Goal: Transaction & Acquisition: Purchase product/service

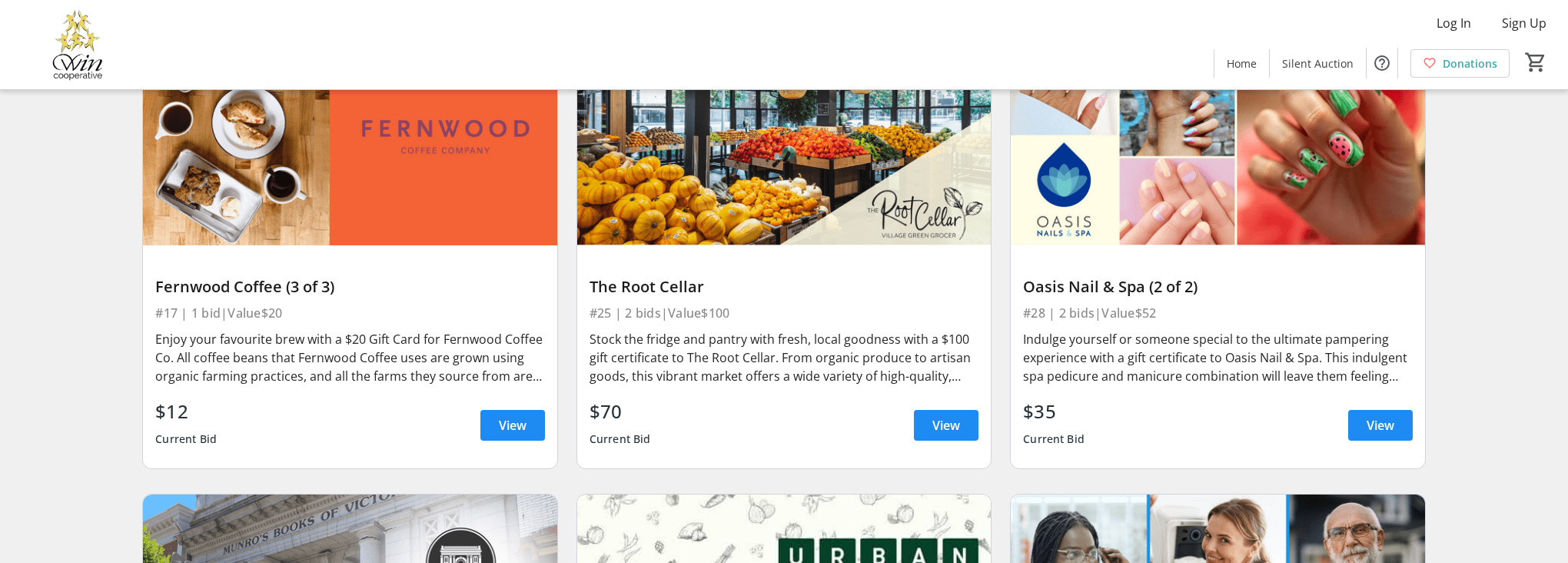
scroll to position [5588, 0]
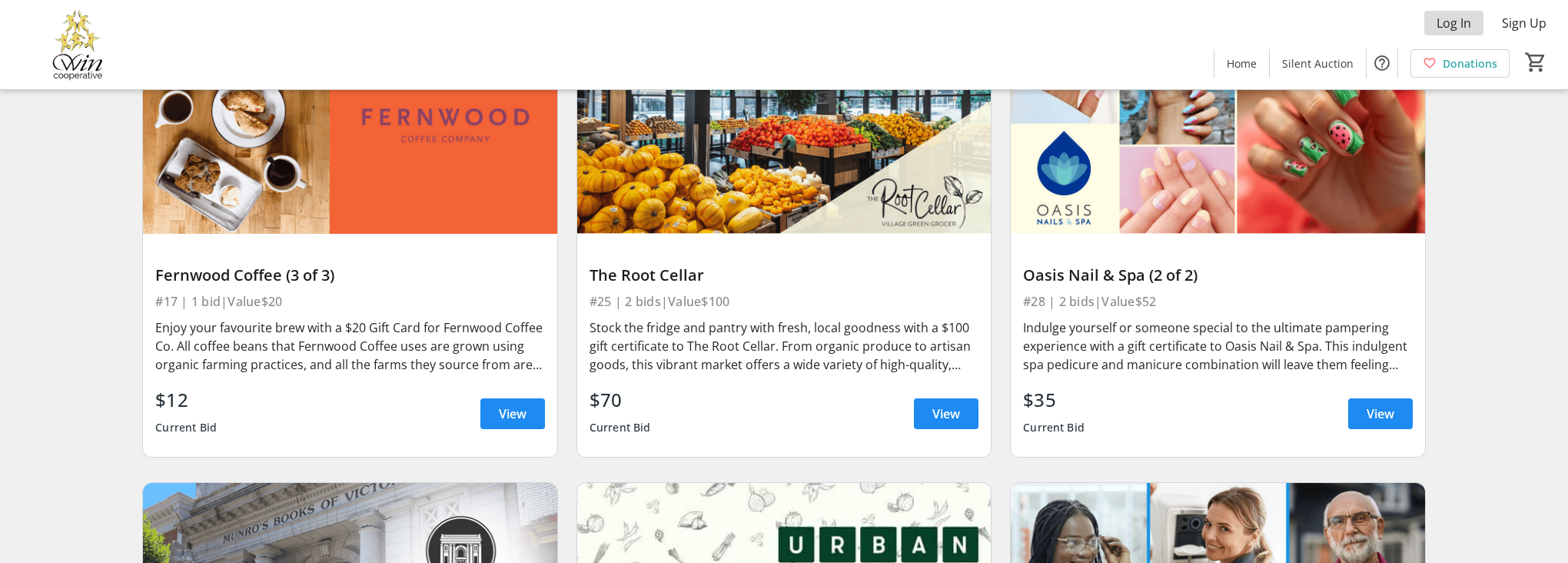
click at [1456, 25] on span "Log In" at bounding box center [1454, 23] width 34 height 18
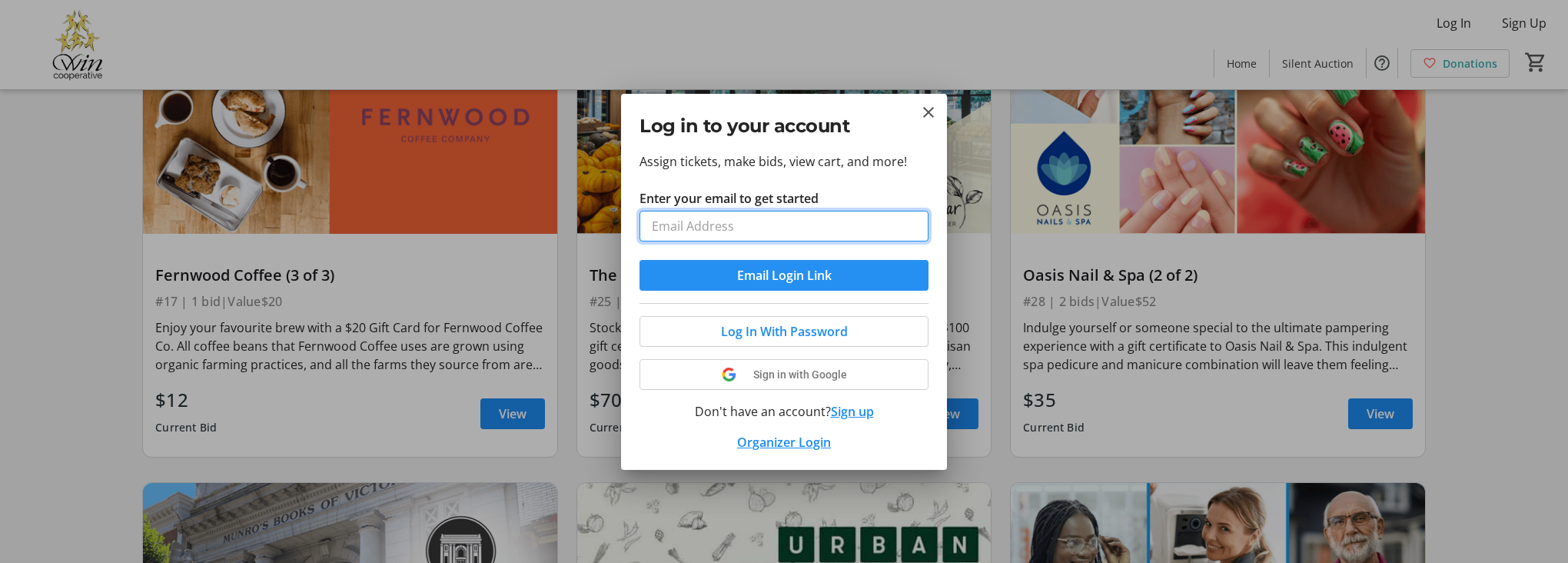
type input "[DOMAIN_NAME][EMAIL_ADDRESS][PERSON_NAME][DOMAIN_NAME]"
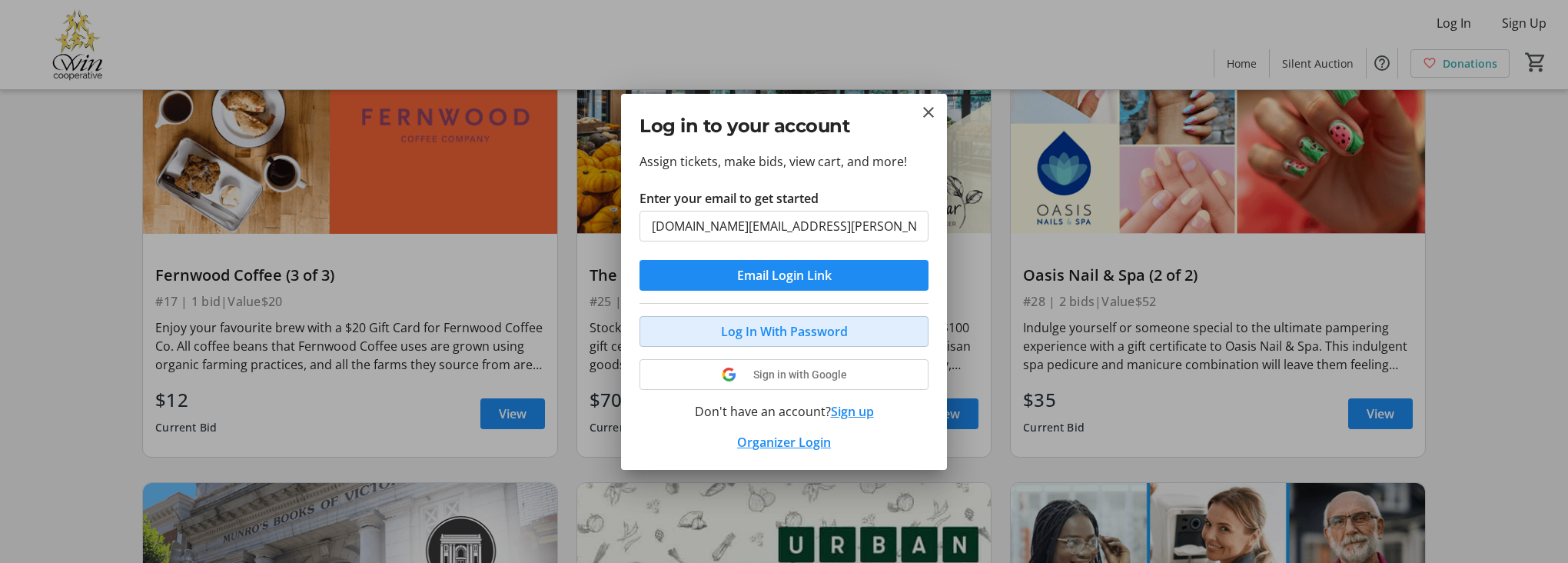
click at [831, 331] on span "Log In With Password" at bounding box center [784, 331] width 127 height 18
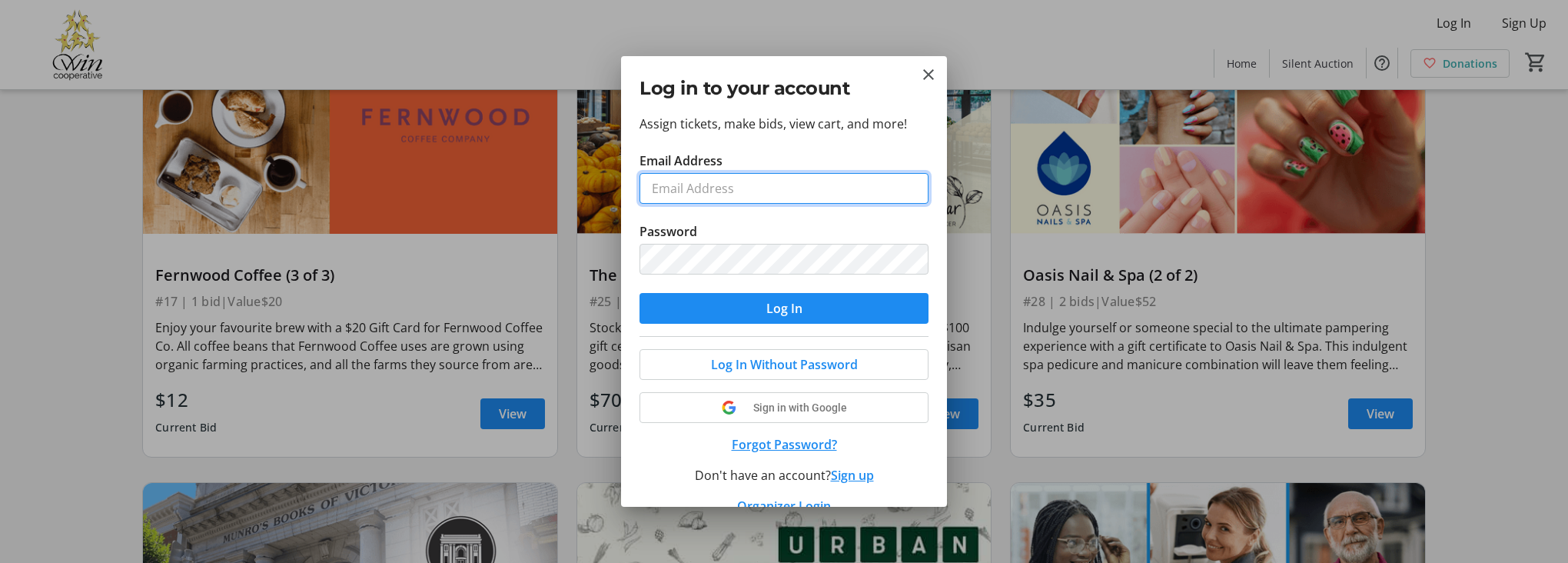
type input "[DOMAIN_NAME][EMAIL_ADDRESS][PERSON_NAME][DOMAIN_NAME]"
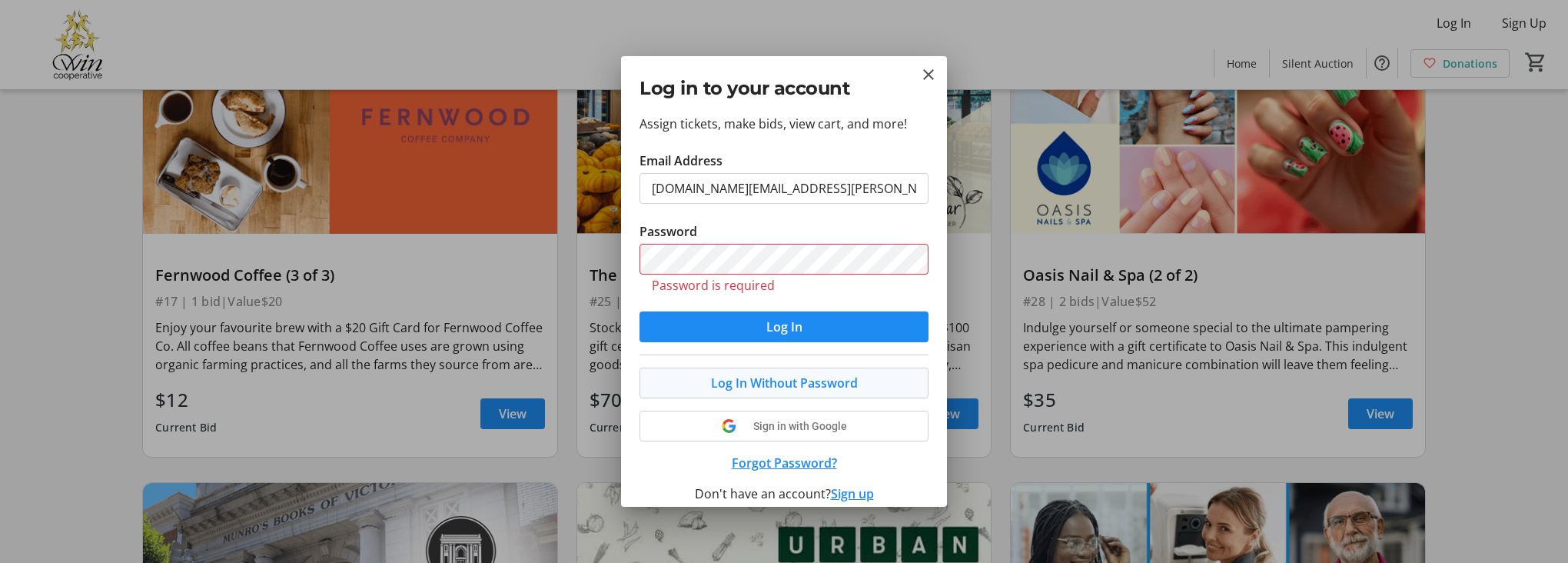
click at [855, 385] on span "Log In Without Password" at bounding box center [784, 383] width 147 height 18
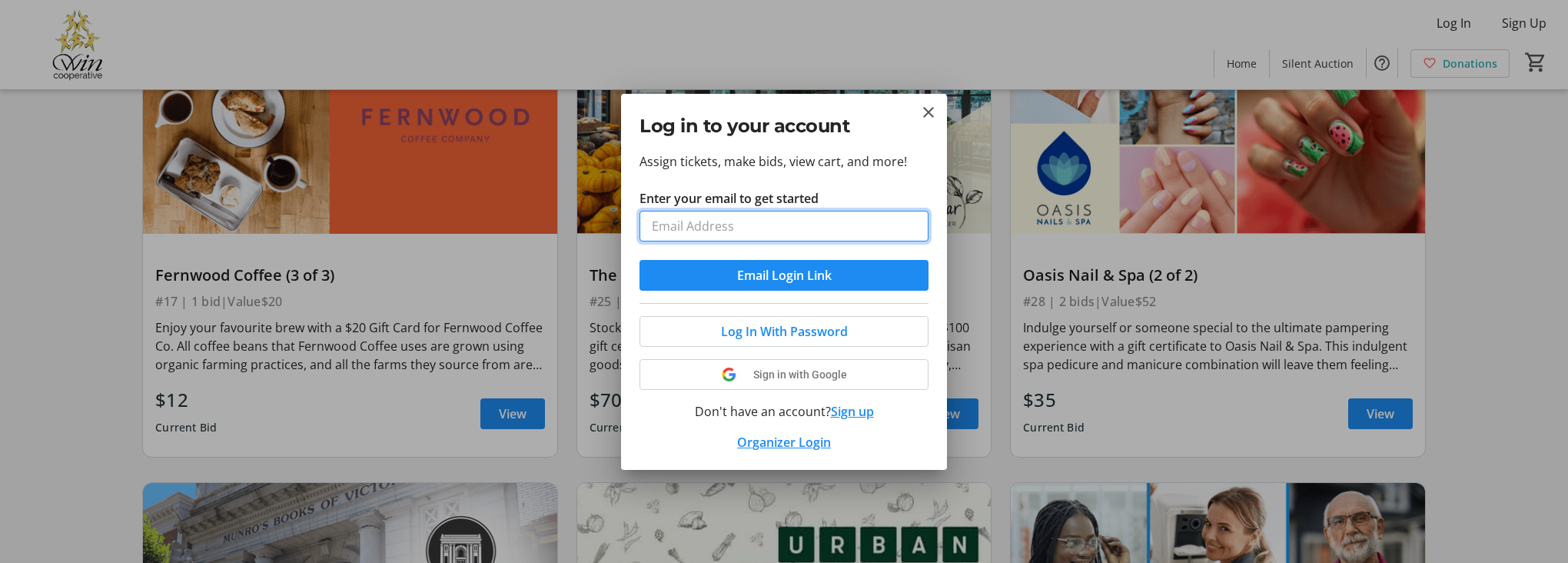
type input "[DOMAIN_NAME][EMAIL_ADDRESS][PERSON_NAME][DOMAIN_NAME]"
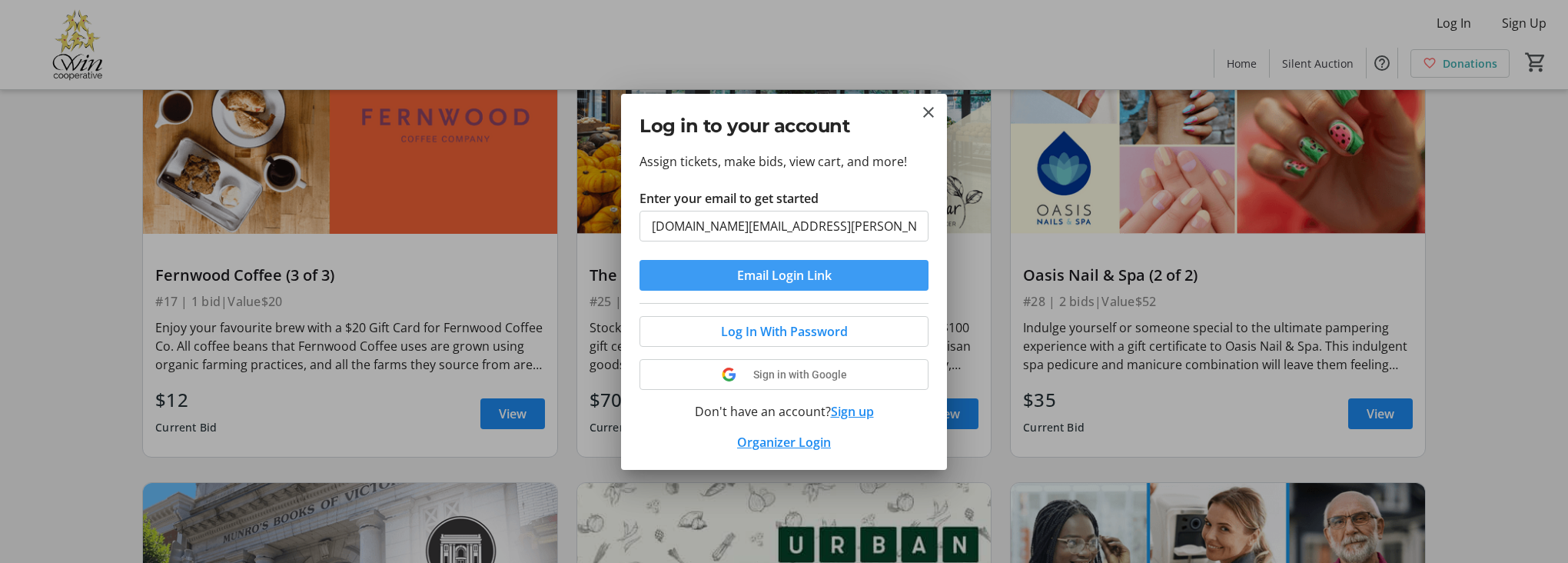
click at [795, 278] on span "Email Login Link" at bounding box center [784, 275] width 95 height 18
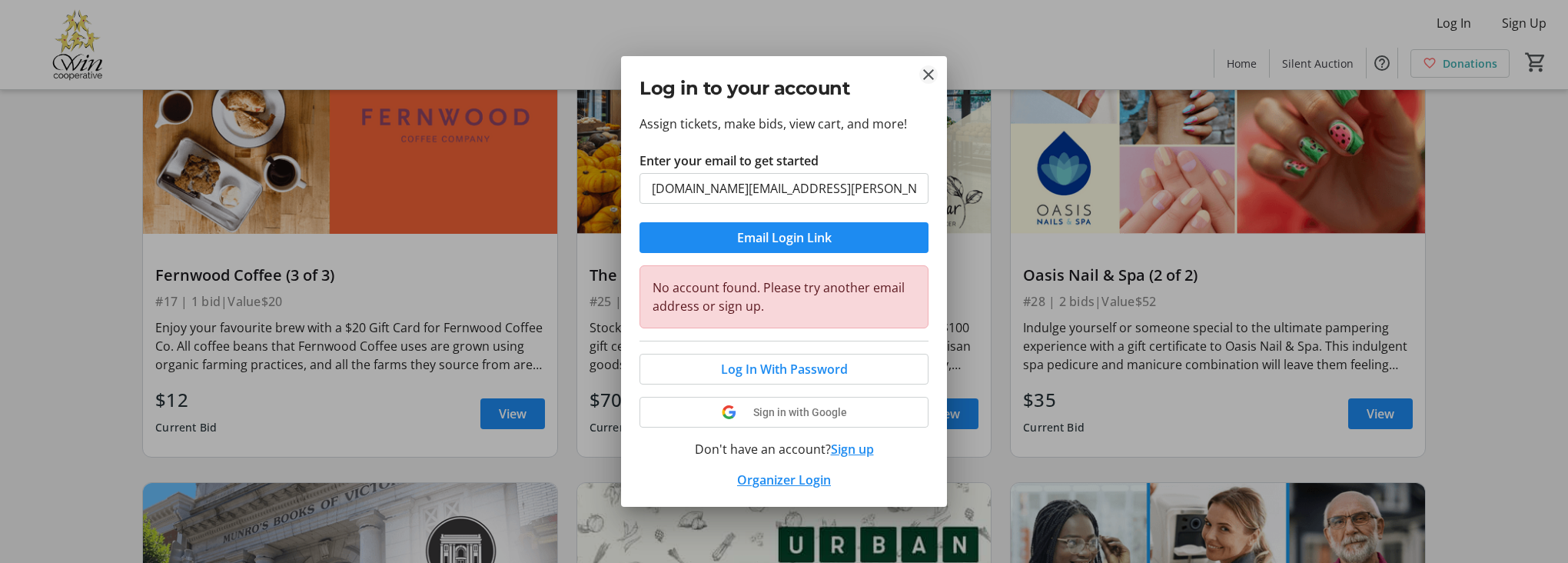
click at [931, 72] on mat-icon "Close" at bounding box center [929, 74] width 18 height 18
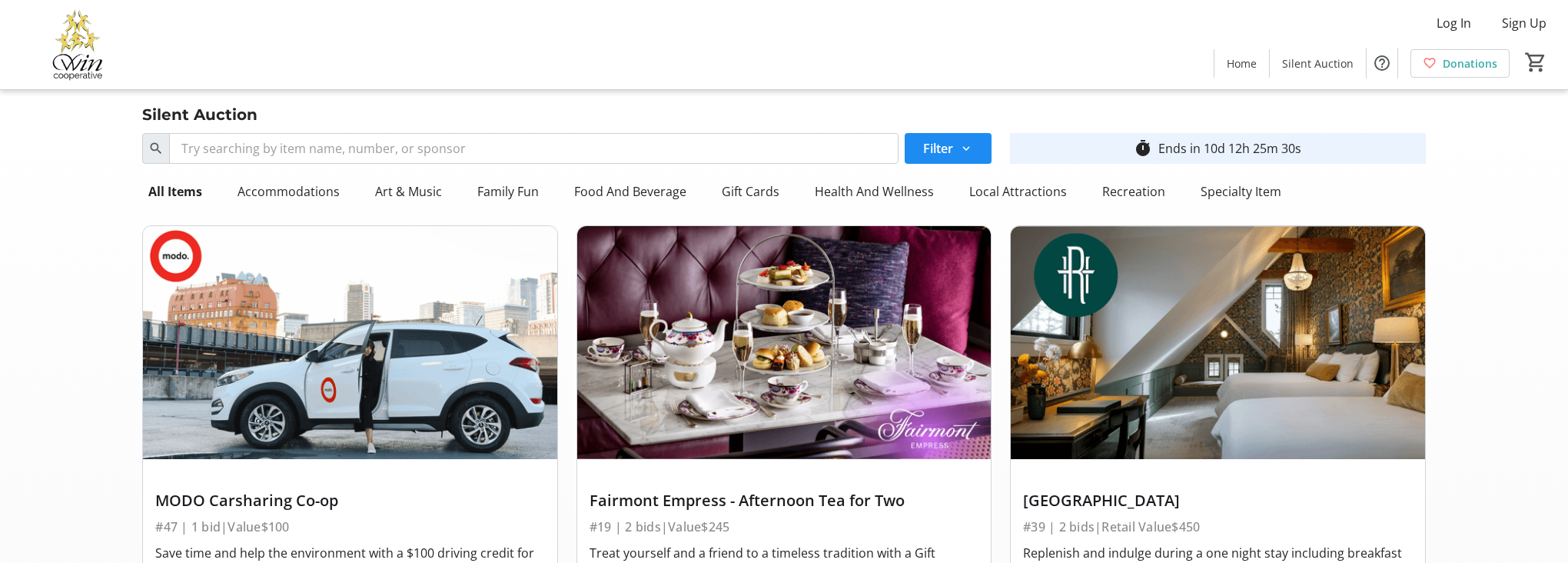
scroll to position [5588, 0]
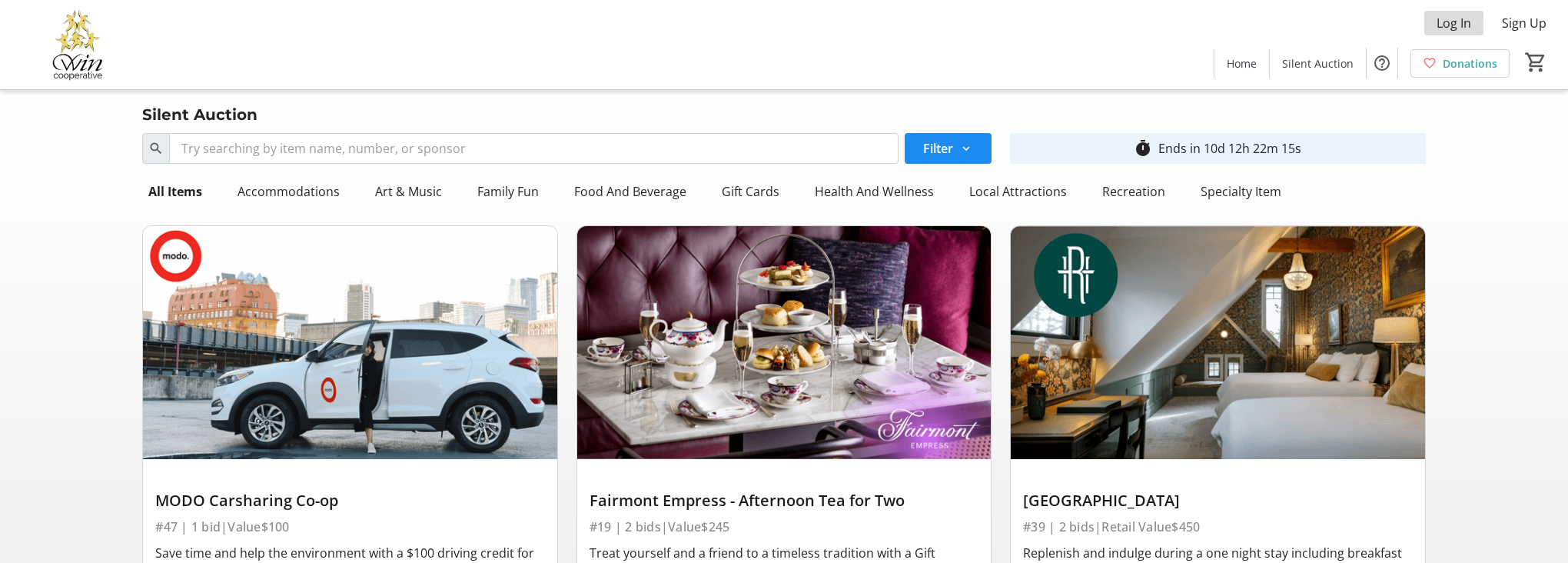
click at [1455, 23] on span "Log In" at bounding box center [1454, 23] width 34 height 18
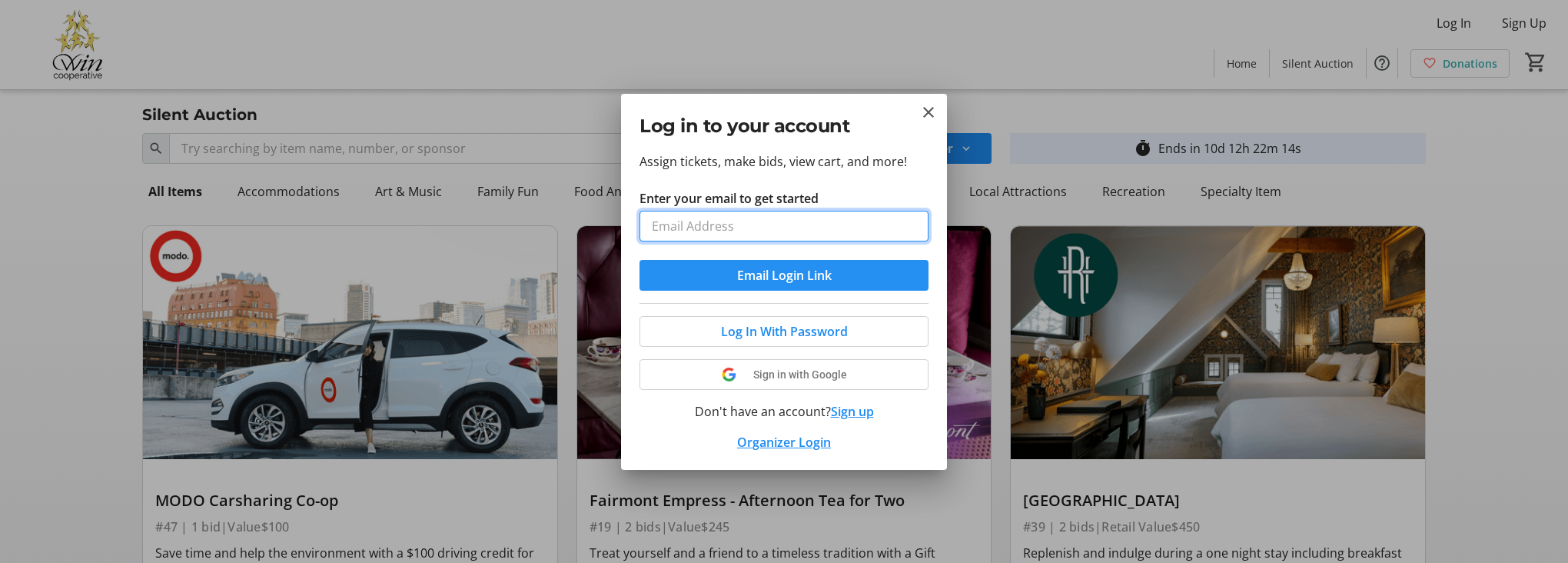
type input "[DOMAIN_NAME][EMAIL_ADDRESS][PERSON_NAME][DOMAIN_NAME]"
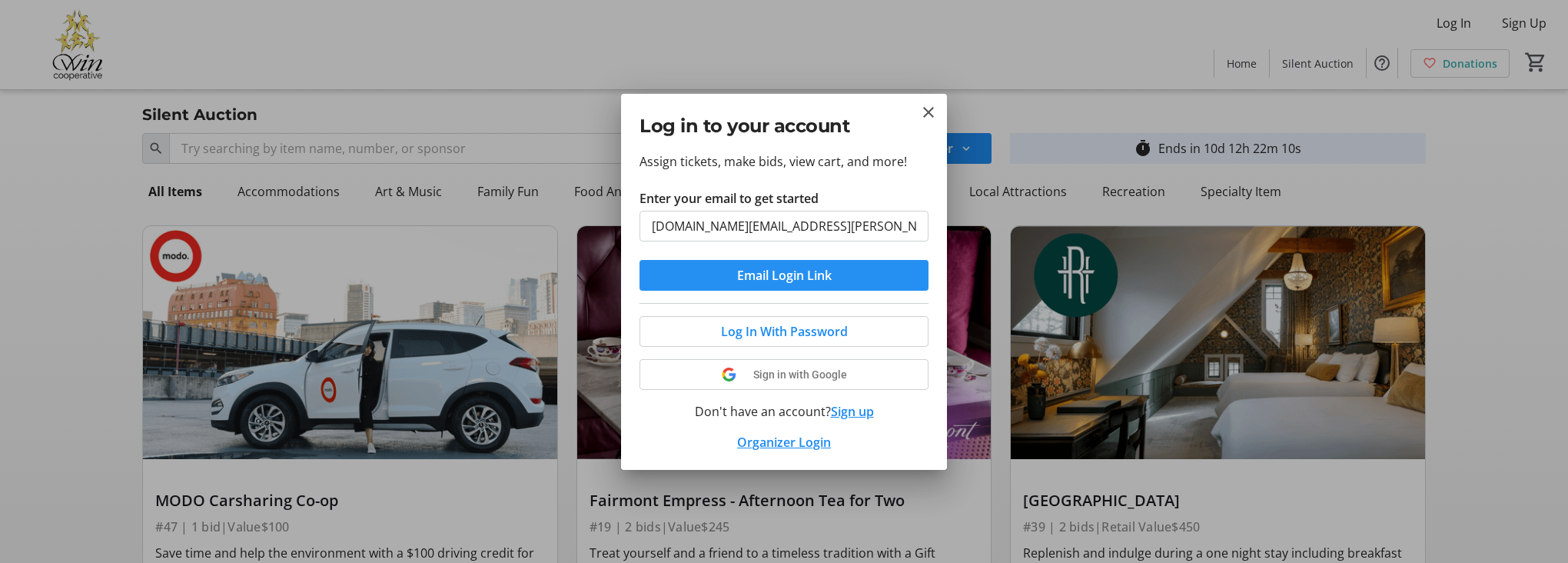
click at [829, 274] on span "Email Login Link" at bounding box center [784, 275] width 95 height 18
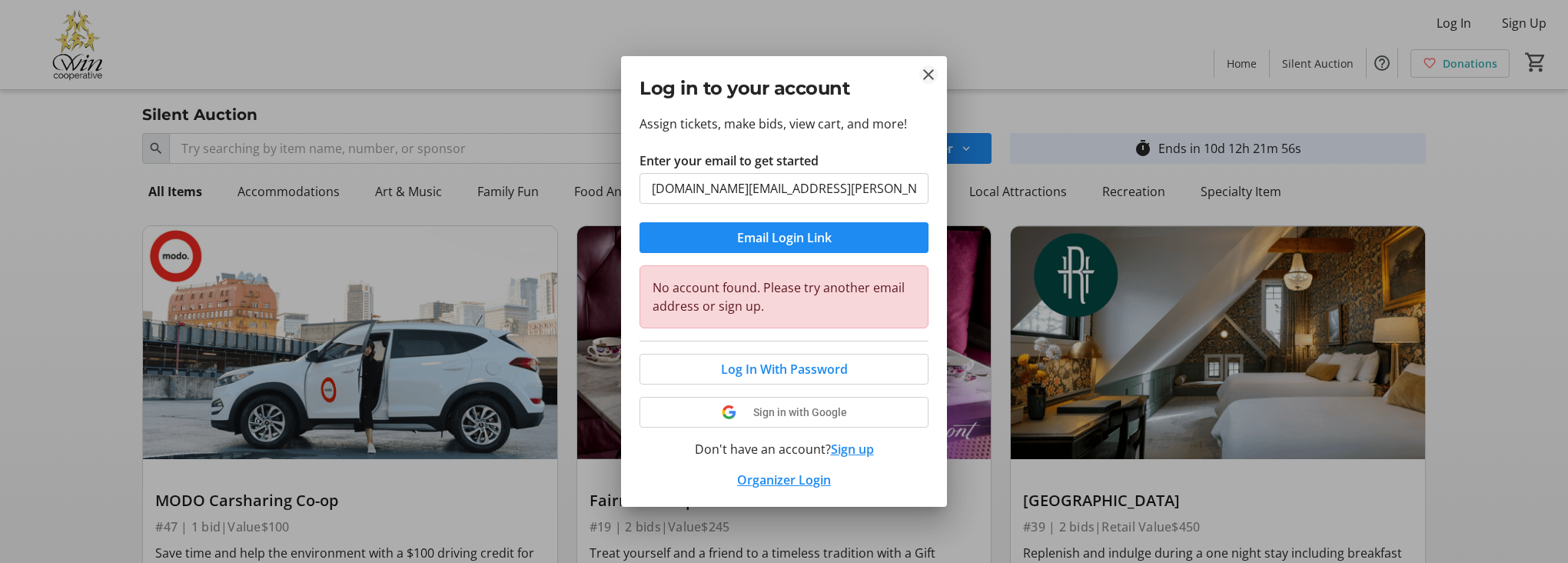
click at [925, 76] on mat-icon "Close" at bounding box center [929, 74] width 18 height 18
